Goal: Task Accomplishment & Management: Manage account settings

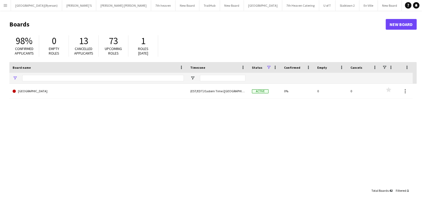
type input "****"
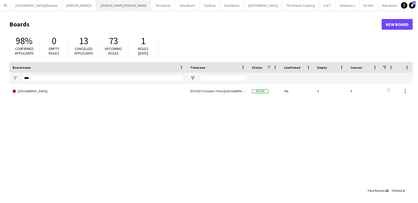
click at [106, 6] on button "MILLER LASH Close" at bounding box center [123, 5] width 55 height 10
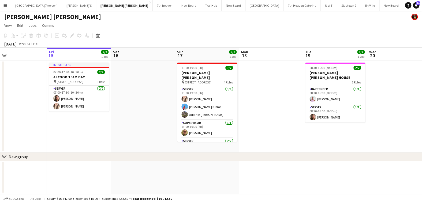
scroll to position [0, 146]
drag, startPoint x: 152, startPoint y: 103, endPoint x: 134, endPoint y: 103, distance: 18.2
click at [134, 103] on app-calendar-viewport "Tue 12 Wed 13 Thu 14 Fri 15 2/2 1 Job Sat 16 Sun 17 7/7 1 Job Mon 18 Tue 19 2/2…" at bounding box center [211, 121] width 422 height 147
click at [4, 7] on app-icon "Menu" at bounding box center [5, 5] width 4 height 4
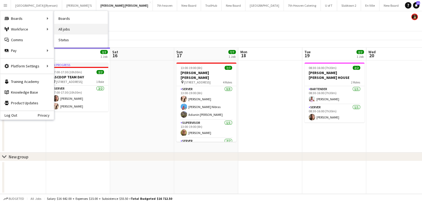
click at [68, 28] on link "All jobs" at bounding box center [81, 29] width 54 height 11
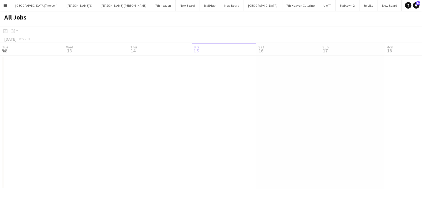
scroll to position [0, 128]
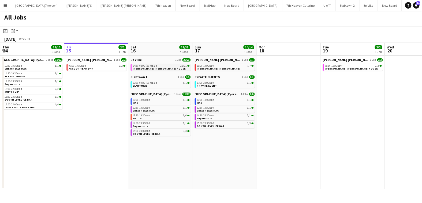
click at [144, 66] on span "14:30-02:00 (Sun) EDT" at bounding box center [145, 66] width 25 height 3
click at [141, 109] on span "CREW MEALS MAC" at bounding box center [144, 110] width 22 height 3
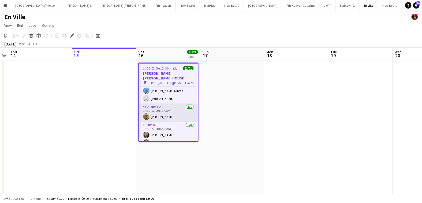
scroll to position [107, 0]
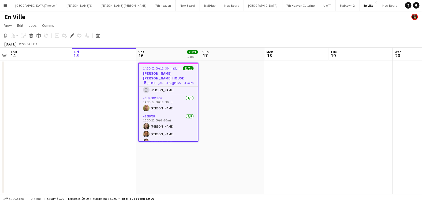
click at [6, 5] on app-icon "Menu" at bounding box center [5, 5] width 4 height 4
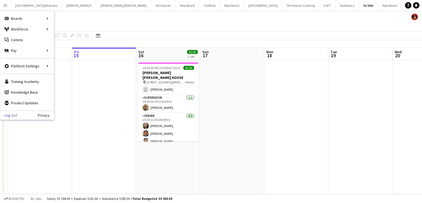
click at [14, 115] on link "Log Out" at bounding box center [8, 115] width 17 height 4
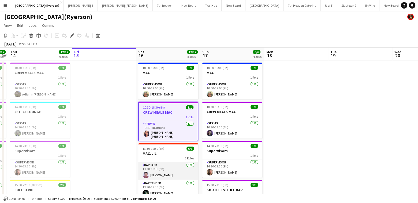
click at [146, 174] on app-user-avatar at bounding box center [146, 175] width 6 height 6
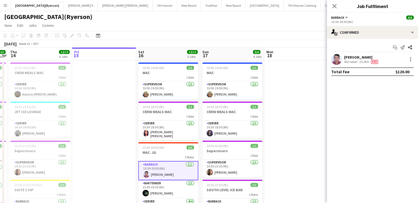
click at [338, 62] on app-user-avatar at bounding box center [336, 59] width 11 height 11
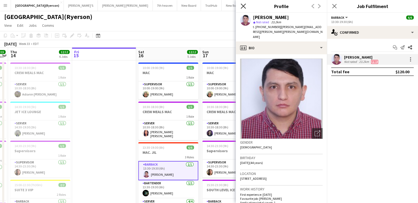
click at [244, 5] on icon "Close pop-in" at bounding box center [243, 5] width 5 height 5
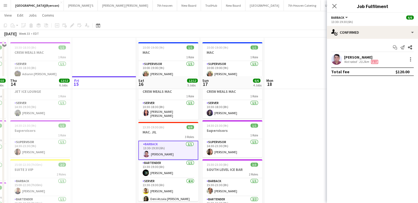
scroll to position [80, 0]
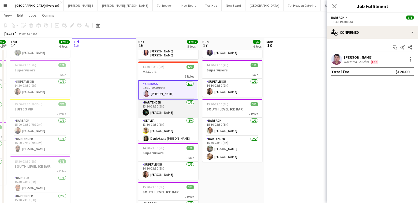
click at [145, 110] on app-user-avatar at bounding box center [146, 112] width 6 height 6
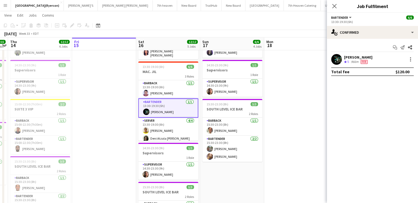
click at [145, 110] on app-user-avatar at bounding box center [146, 112] width 6 height 6
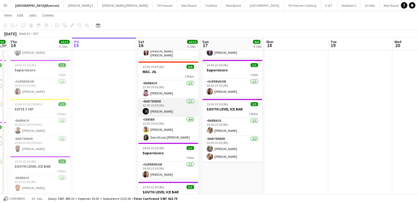
click at [143, 108] on app-user-avatar at bounding box center [146, 111] width 6 height 6
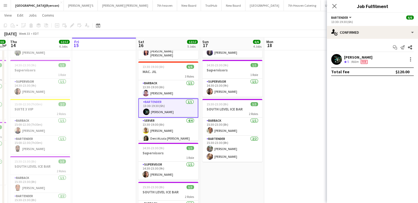
click at [343, 61] on div "Daniel Lawson Crew rating 5 966m Fee" at bounding box center [372, 59] width 91 height 11
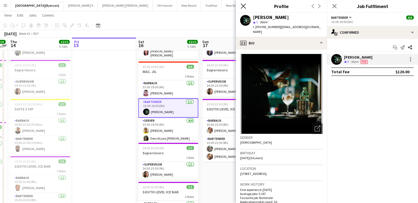
click at [244, 7] on icon "Close pop-in" at bounding box center [243, 5] width 5 height 5
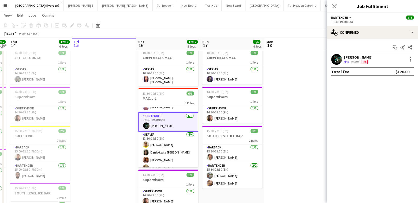
scroll to position [18, 0]
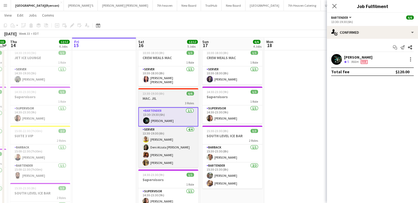
click at [163, 97] on h3 "MAC. JIL" at bounding box center [168, 98] width 60 height 5
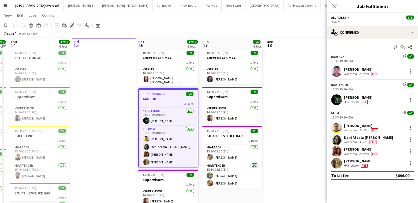
click at [73, 26] on icon "Edit" at bounding box center [72, 25] width 4 height 4
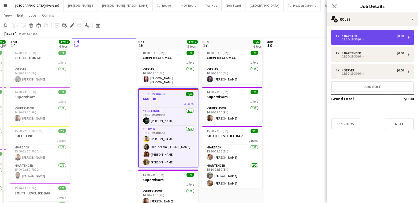
click at [366, 38] on div "13:30-19:30 (6h)" at bounding box center [370, 39] width 68 height 3
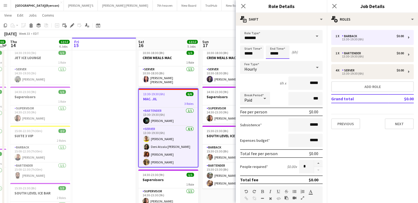
click at [277, 51] on input "*****" at bounding box center [278, 52] width 24 height 13
click at [284, 40] on div at bounding box center [283, 42] width 11 height 5
click at [280, 62] on div at bounding box center [283, 61] width 11 height 5
click at [281, 59] on div at bounding box center [283, 61] width 11 height 5
type input "*****"
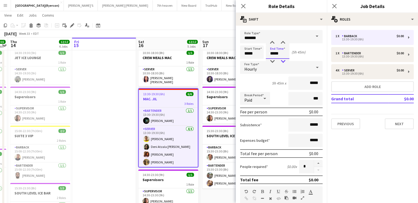
click at [283, 60] on div at bounding box center [283, 61] width 11 height 5
click at [244, 8] on icon "Close pop-in" at bounding box center [243, 5] width 5 height 5
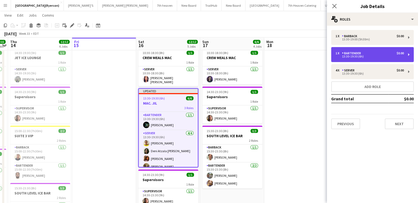
click at [348, 54] on div "BARTENDER" at bounding box center [352, 53] width 21 height 4
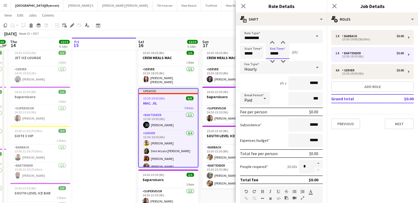
click at [281, 54] on input "*****" at bounding box center [278, 52] width 24 height 13
click at [282, 62] on div at bounding box center [283, 61] width 11 height 5
type input "*****"
click at [282, 62] on div at bounding box center [283, 61] width 11 height 5
click at [244, 5] on icon at bounding box center [243, 5] width 5 height 5
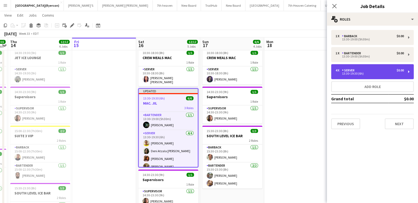
click at [352, 70] on div "SERVER" at bounding box center [349, 71] width 15 height 4
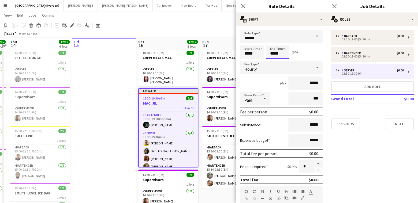
click at [278, 51] on input "*****" at bounding box center [278, 52] width 24 height 13
click at [282, 61] on div at bounding box center [283, 61] width 11 height 5
type input "*****"
click at [282, 61] on div at bounding box center [283, 61] width 11 height 5
click at [243, 5] on icon at bounding box center [243, 5] width 5 height 5
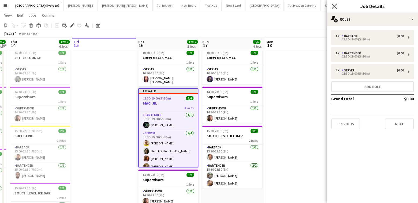
click at [335, 5] on icon "Close pop-in" at bounding box center [334, 5] width 5 height 5
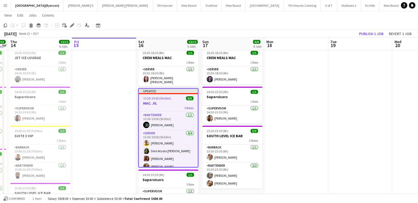
click at [9, 6] on button "Menu" at bounding box center [5, 5] width 11 height 11
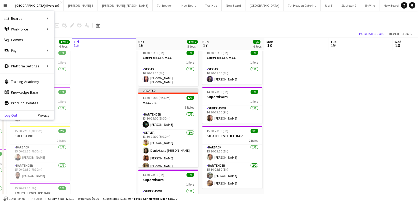
click at [16, 115] on link "Log Out" at bounding box center [8, 115] width 17 height 4
